Goal: Information Seeking & Learning: Learn about a topic

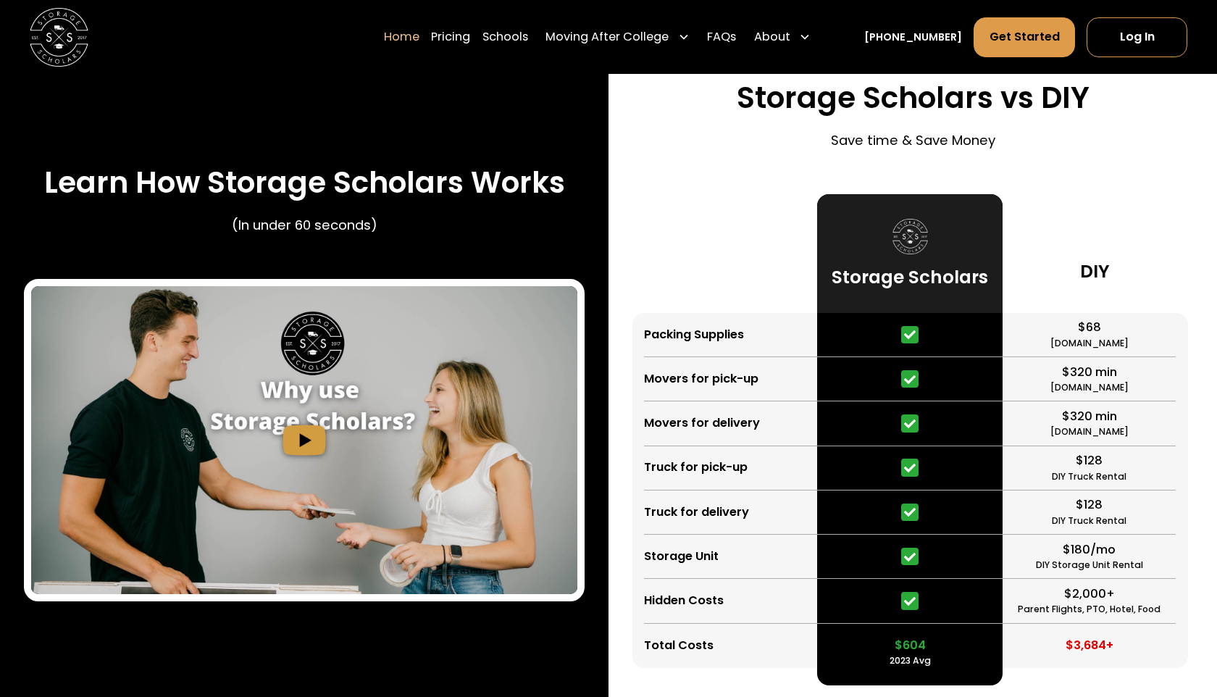
scroll to position [2683, 0]
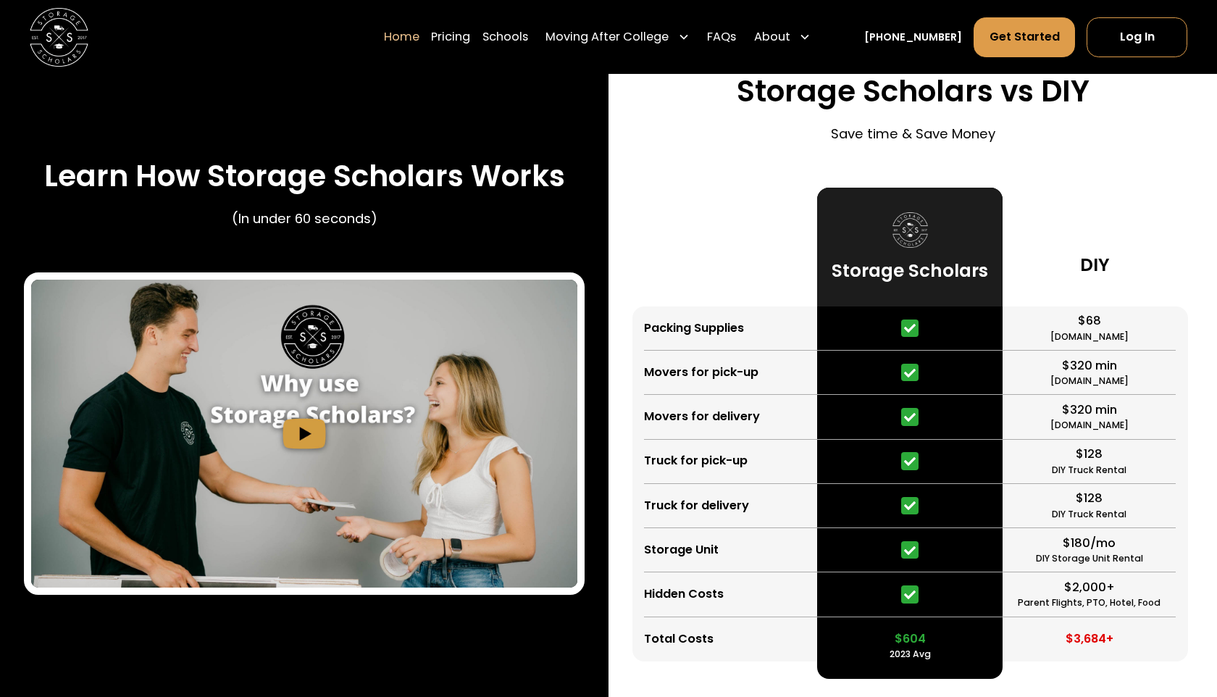
click at [419, 38] on link "Home" at bounding box center [401, 36] width 35 height 41
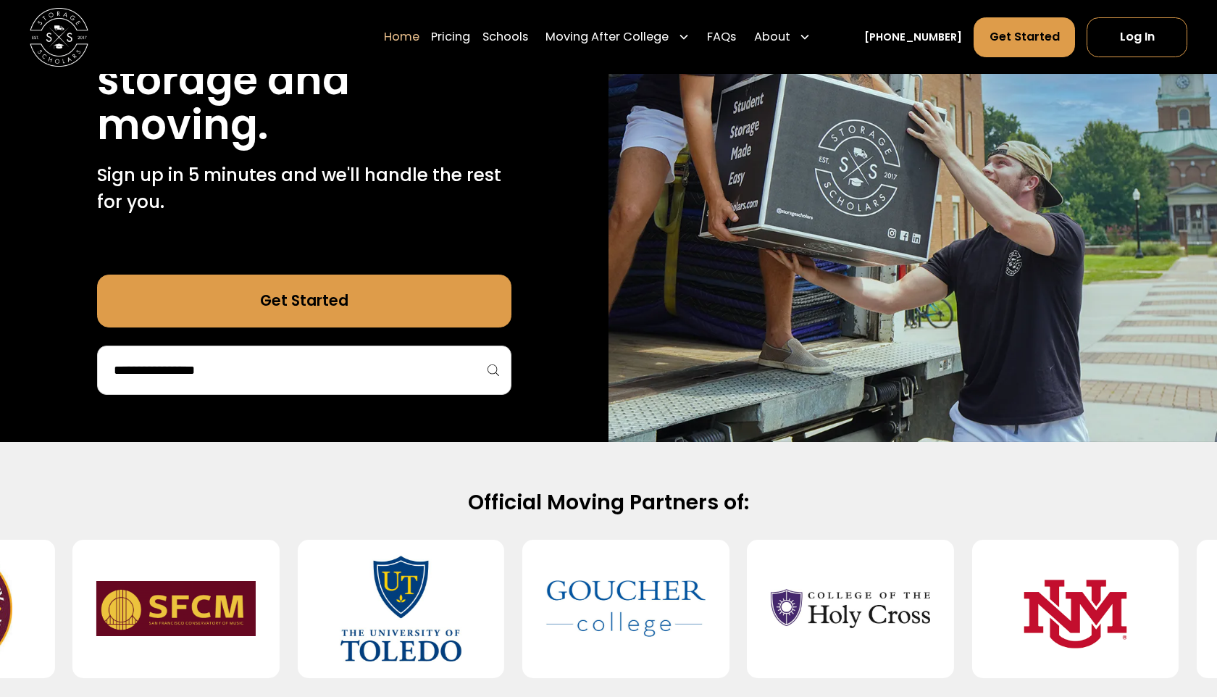
scroll to position [243, 0]
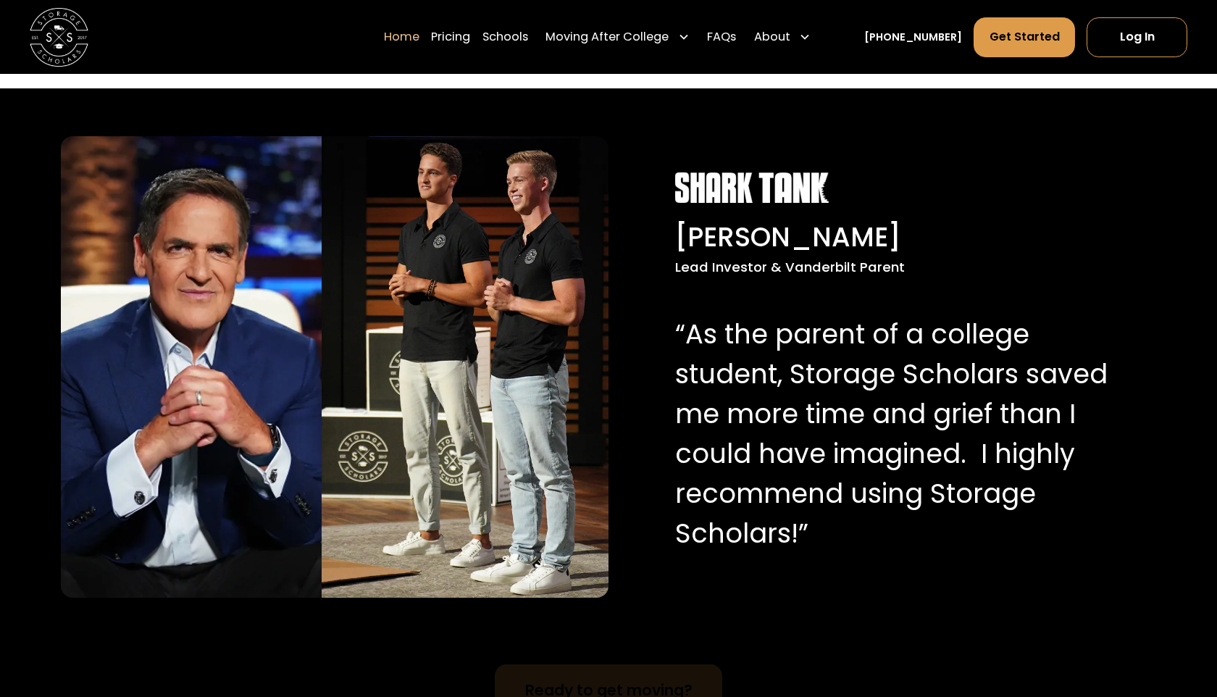
scroll to position [1428, 0]
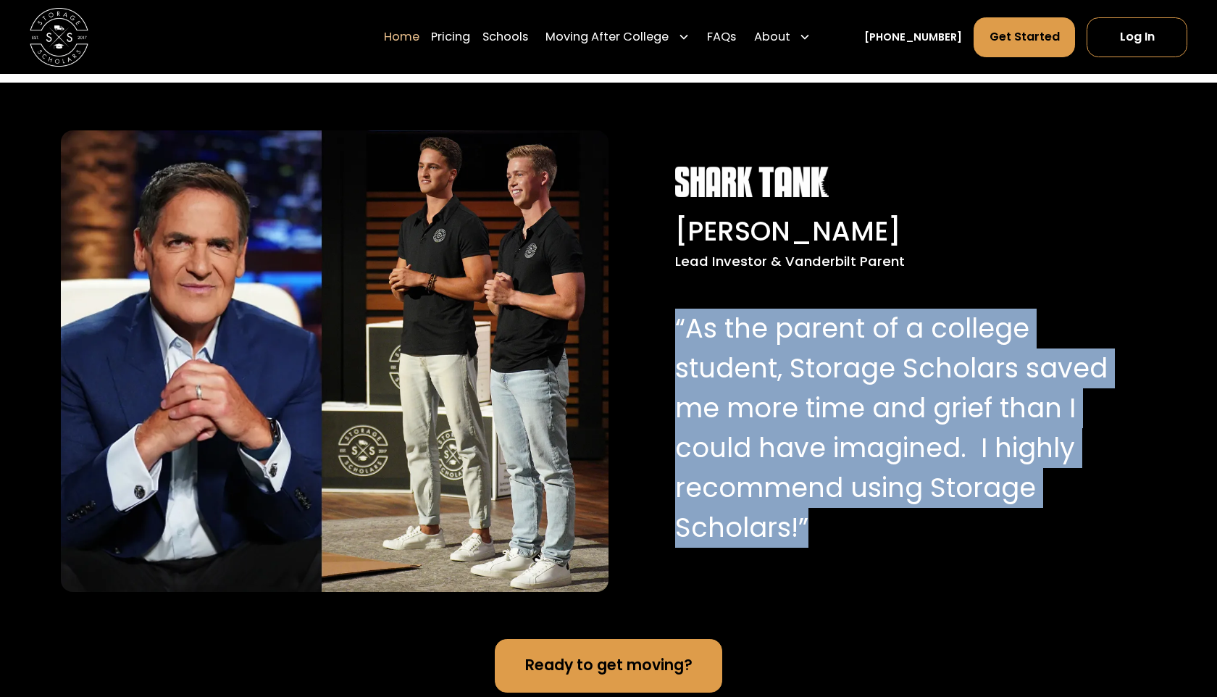
drag, startPoint x: 677, startPoint y: 324, endPoint x: 878, endPoint y: 542, distance: 296.8
click at [879, 542] on p "“As the parent of a college student, Storage Scholars saved me more time and gr…" at bounding box center [893, 429] width 437 height 240
copy p "“As the parent of a college student, Storage Scholars saved me more time and gr…"
click at [803, 451] on p "“As the parent of a college student, Storage Scholars saved me more time and gr…" at bounding box center [893, 429] width 437 height 240
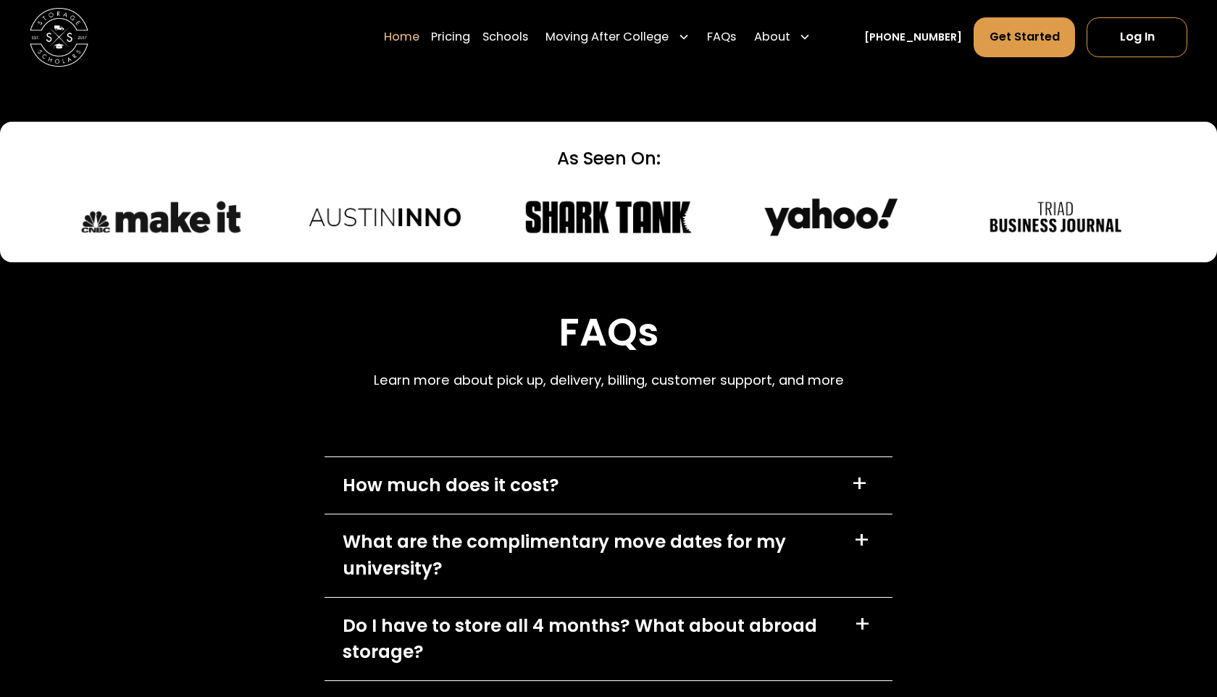
scroll to position [3987, 0]
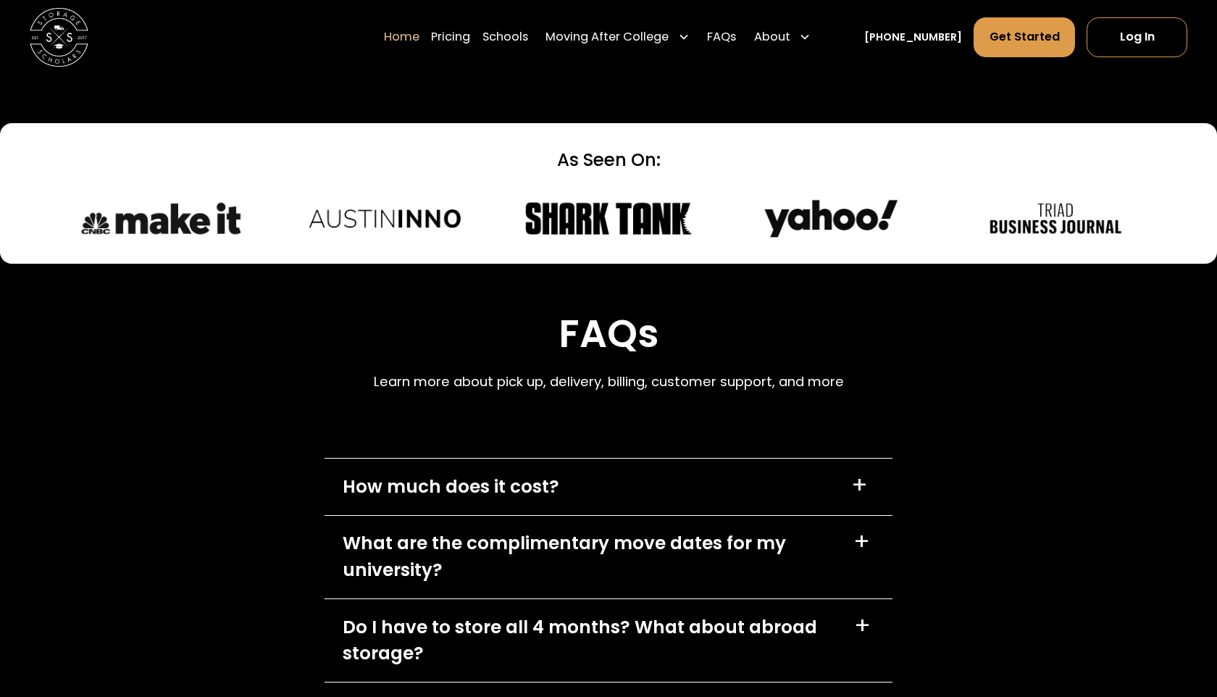
click at [616, 464] on div "How much does it cost? +" at bounding box center [608, 486] width 568 height 56
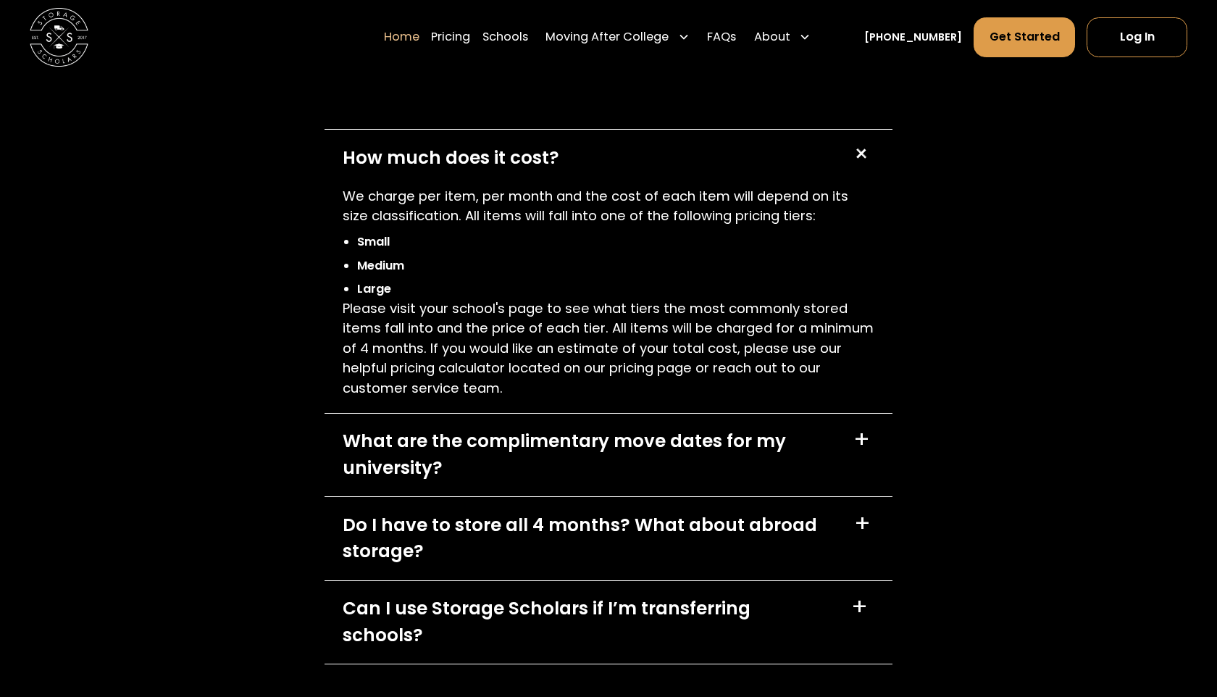
scroll to position [4323, 0]
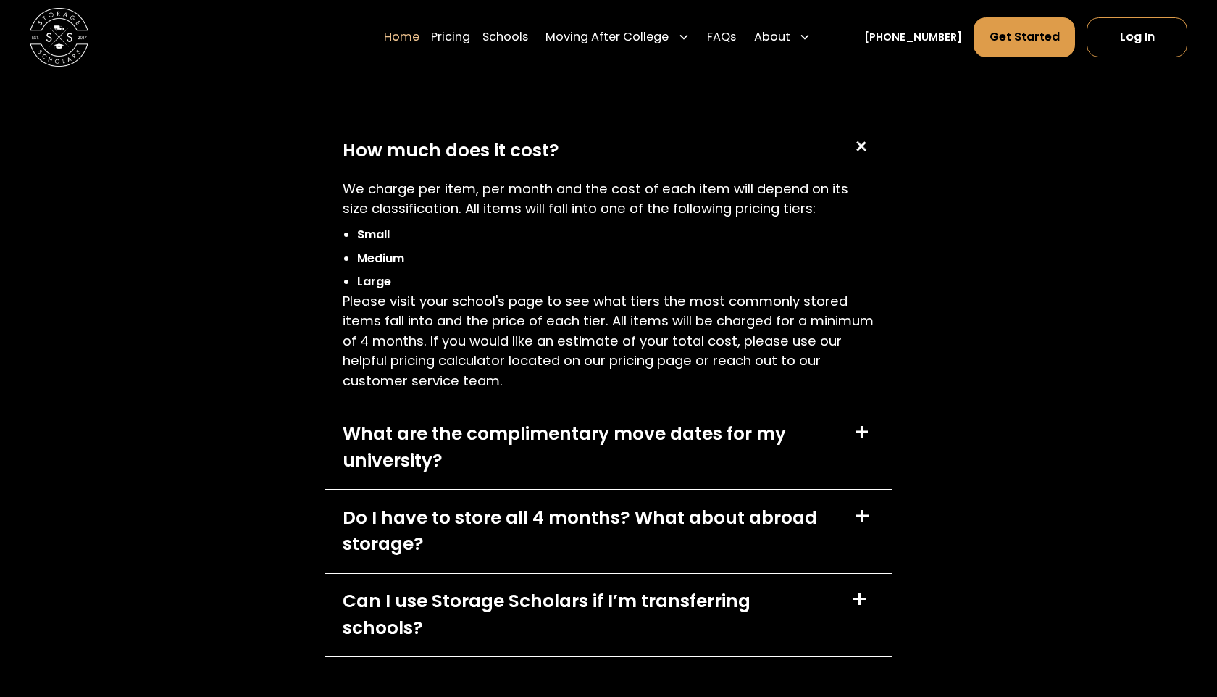
click at [663, 169] on div "How much does it cost? +" at bounding box center [608, 150] width 568 height 56
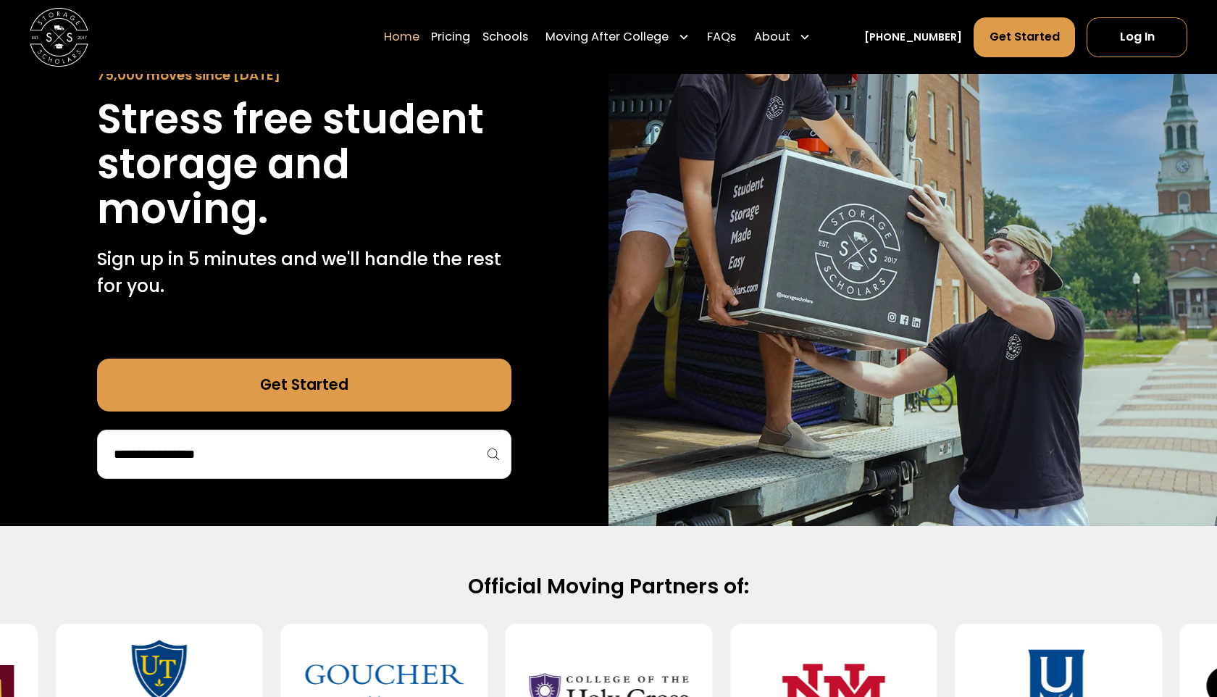
scroll to position [0, 0]
